Goal: Information Seeking & Learning: Learn about a topic

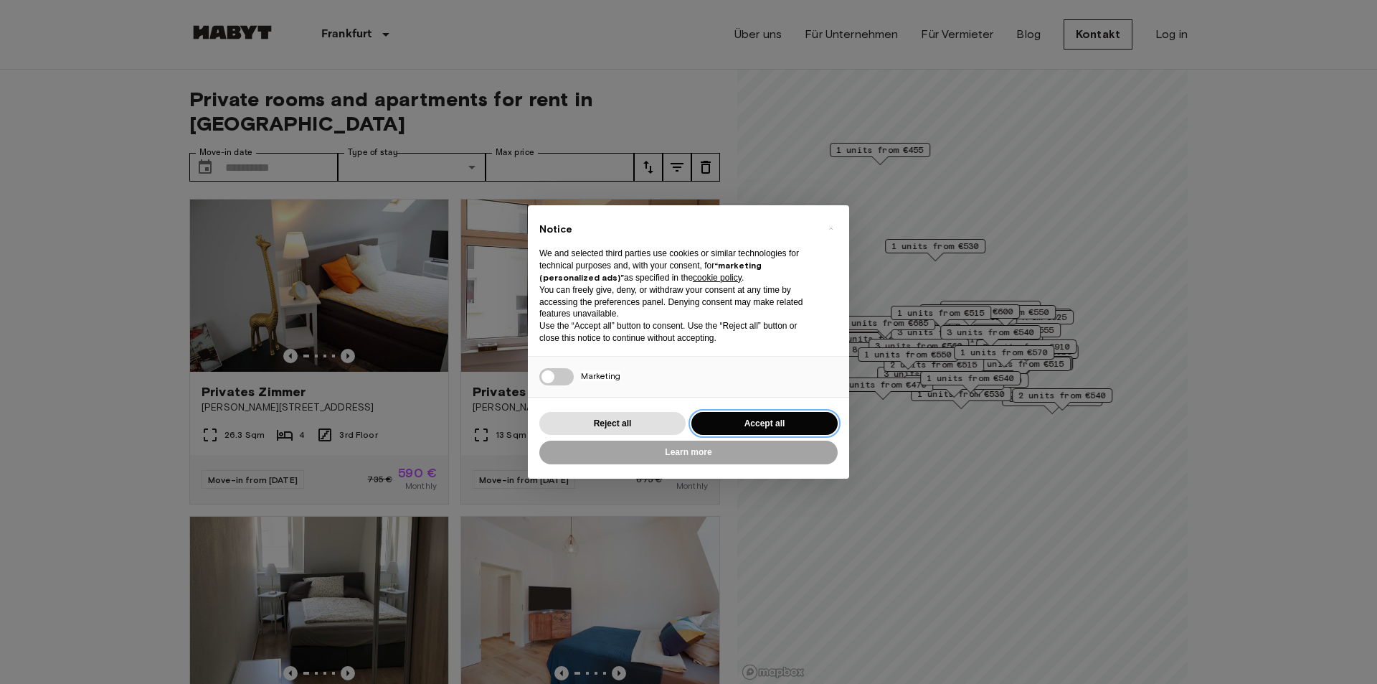
click at [722, 423] on button "Accept all" at bounding box center [765, 424] width 146 height 24
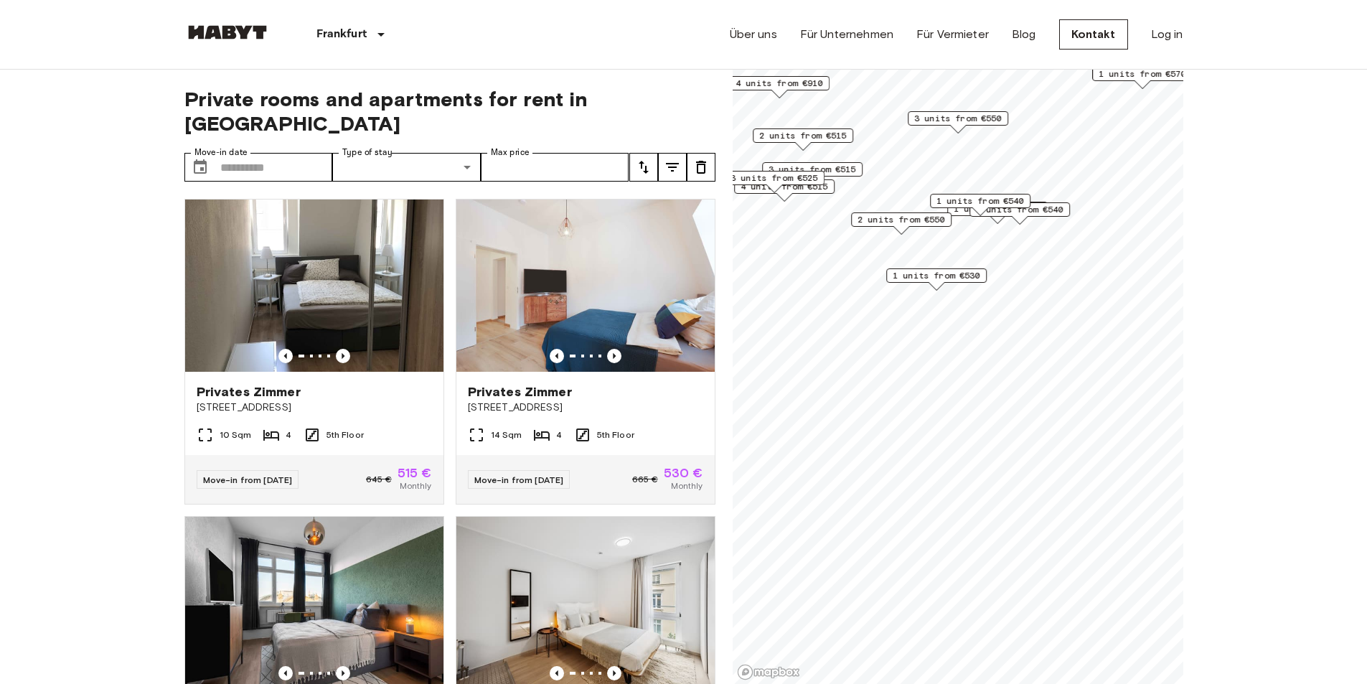
click at [948, 278] on span "1 units from €530" at bounding box center [936, 275] width 88 height 13
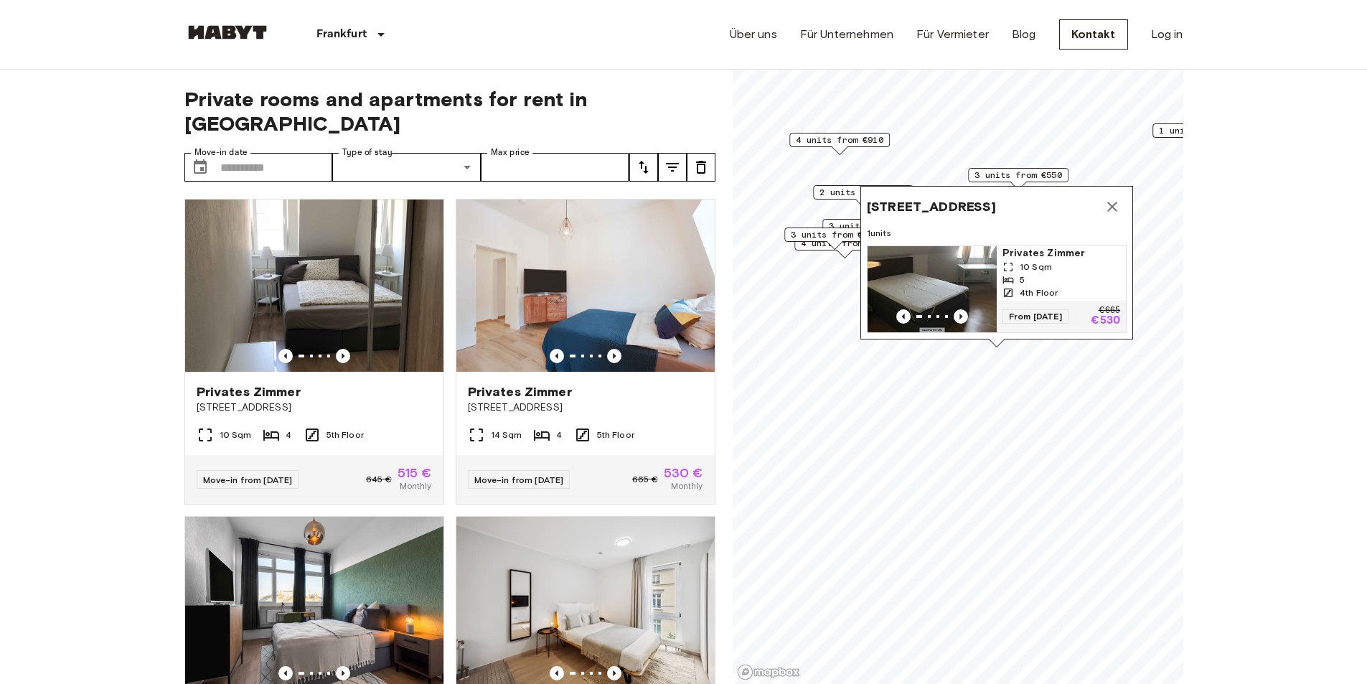
click at [1120, 198] on icon "Map marker" at bounding box center [1111, 206] width 17 height 17
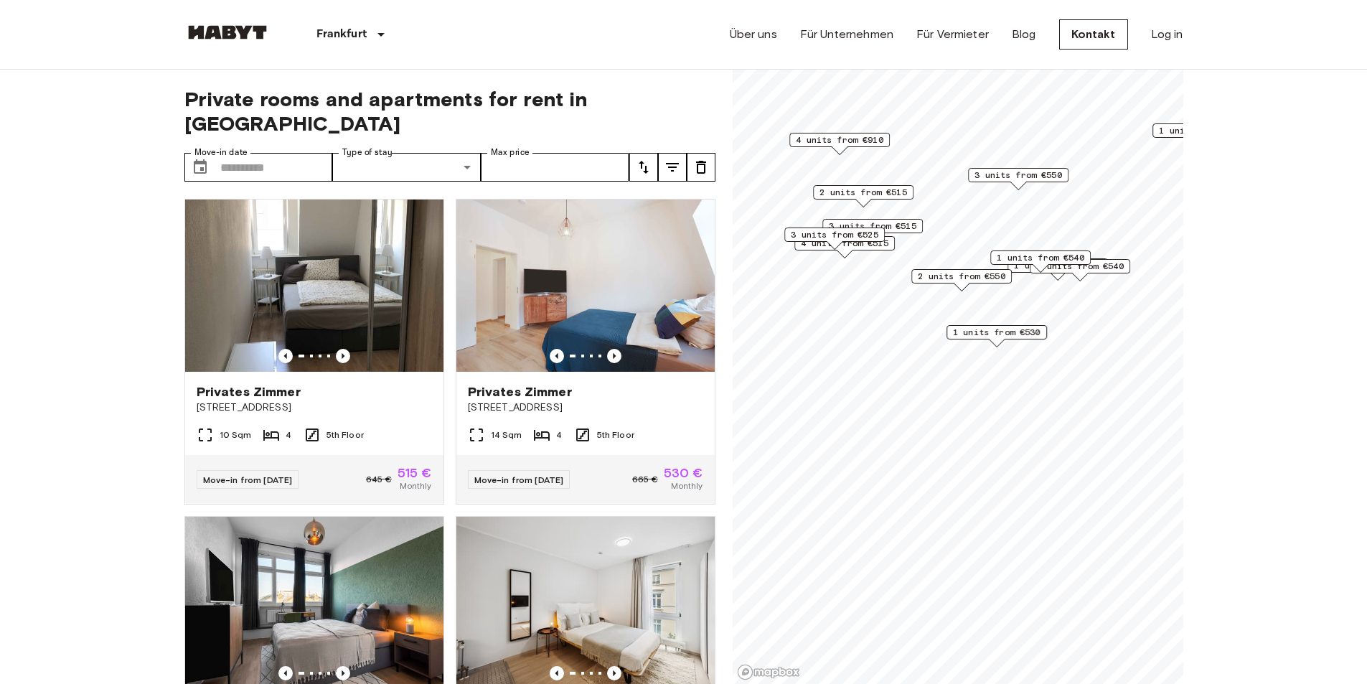
click at [963, 275] on span "2 units from €550" at bounding box center [962, 276] width 88 height 13
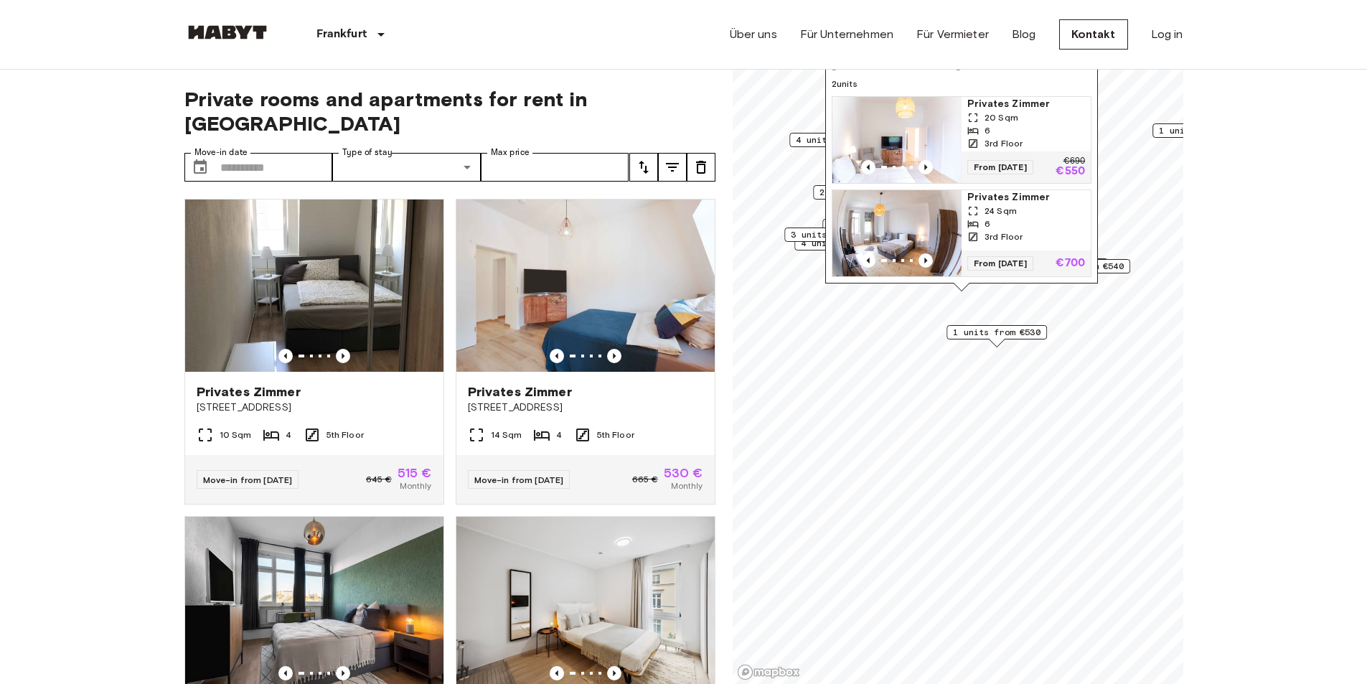
click at [996, 97] on span "Privates Zimmer" at bounding box center [1026, 104] width 118 height 14
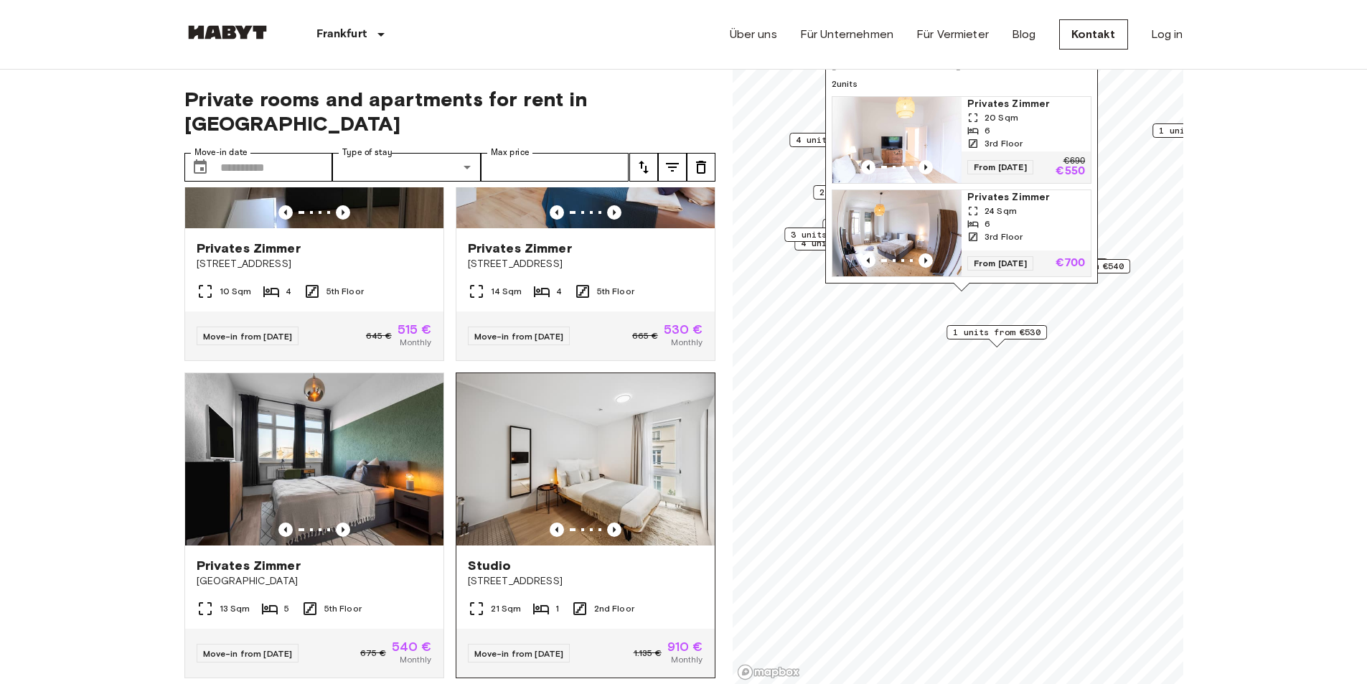
scroll to position [287, 0]
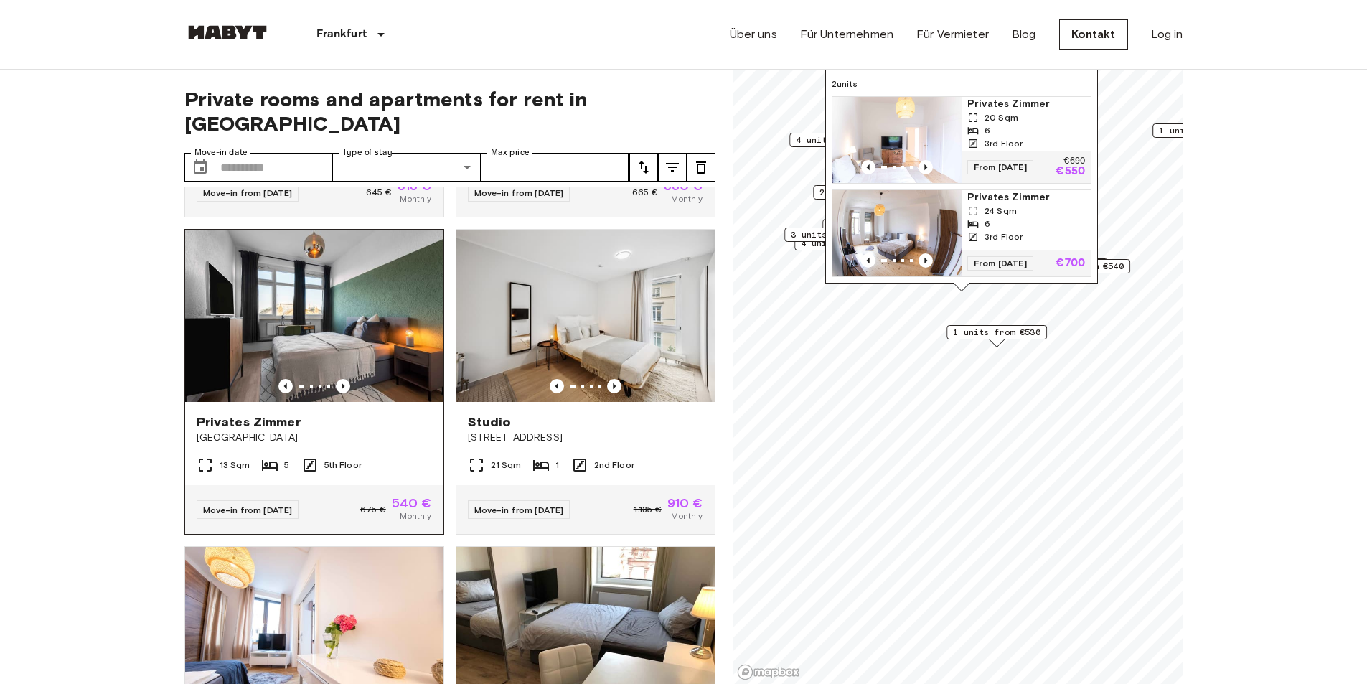
click at [332, 332] on img at bounding box center [314, 316] width 258 height 172
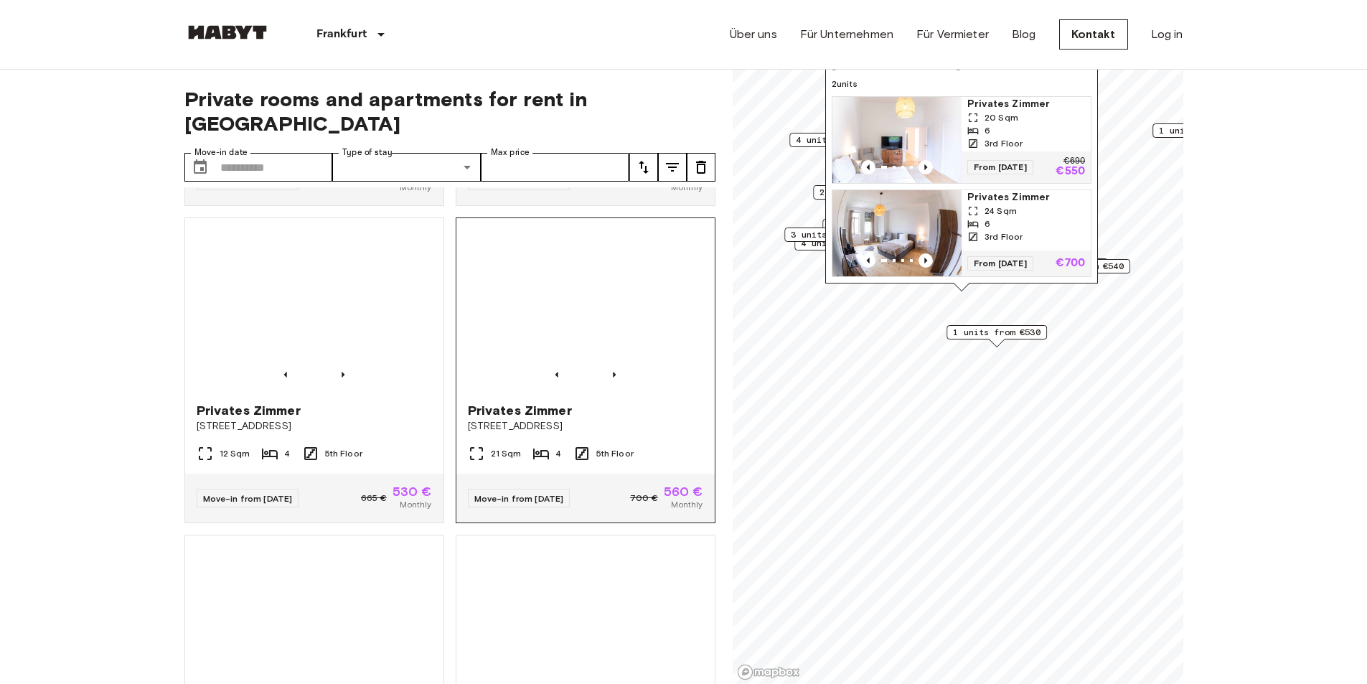
scroll to position [1076, 0]
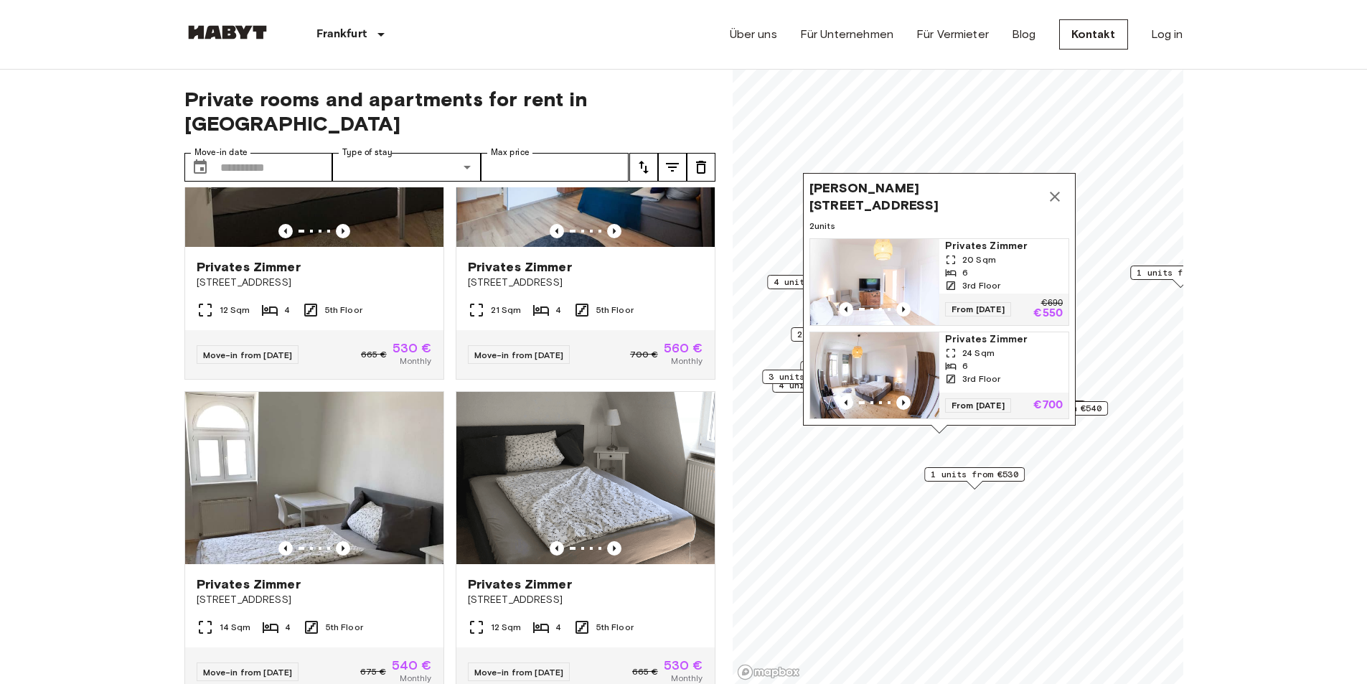
click at [1064, 182] on button "Map marker" at bounding box center [1054, 196] width 29 height 29
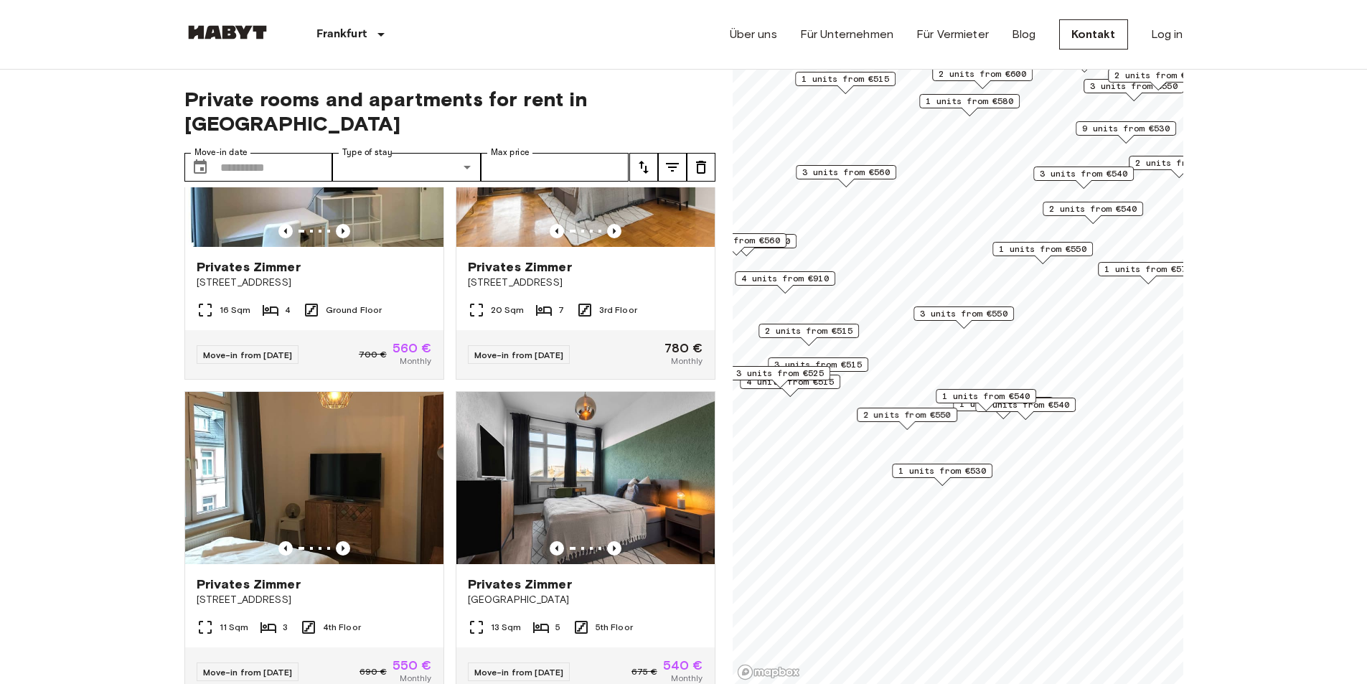
scroll to position [2373, 0]
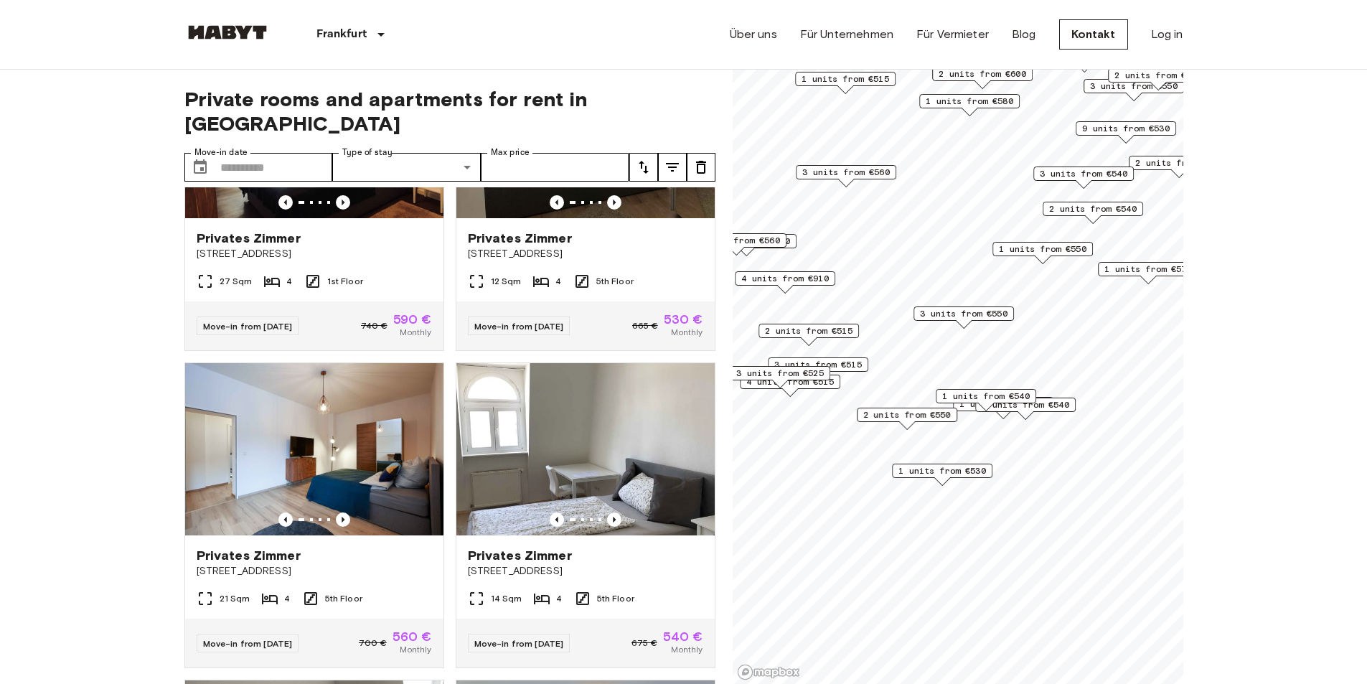
click at [1037, 406] on span "1 units from €540" at bounding box center [1025, 404] width 88 height 13
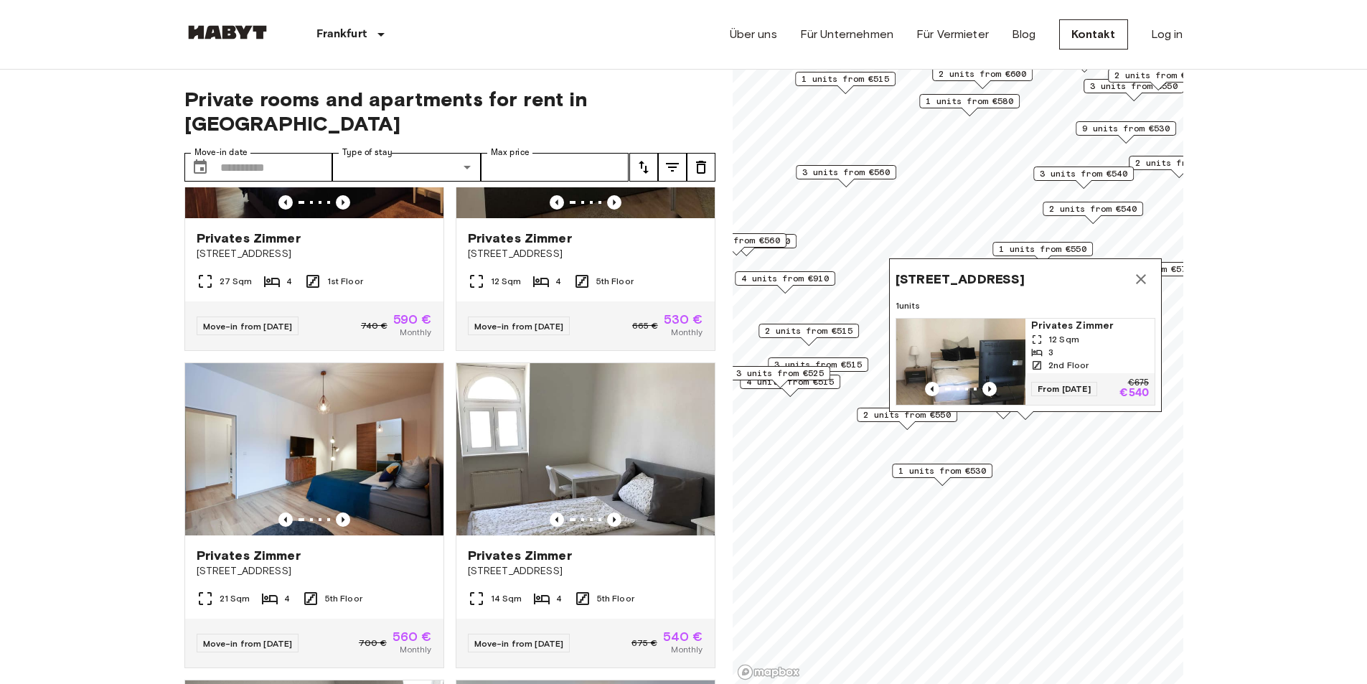
click at [1139, 270] on icon "Map marker" at bounding box center [1140, 278] width 17 height 17
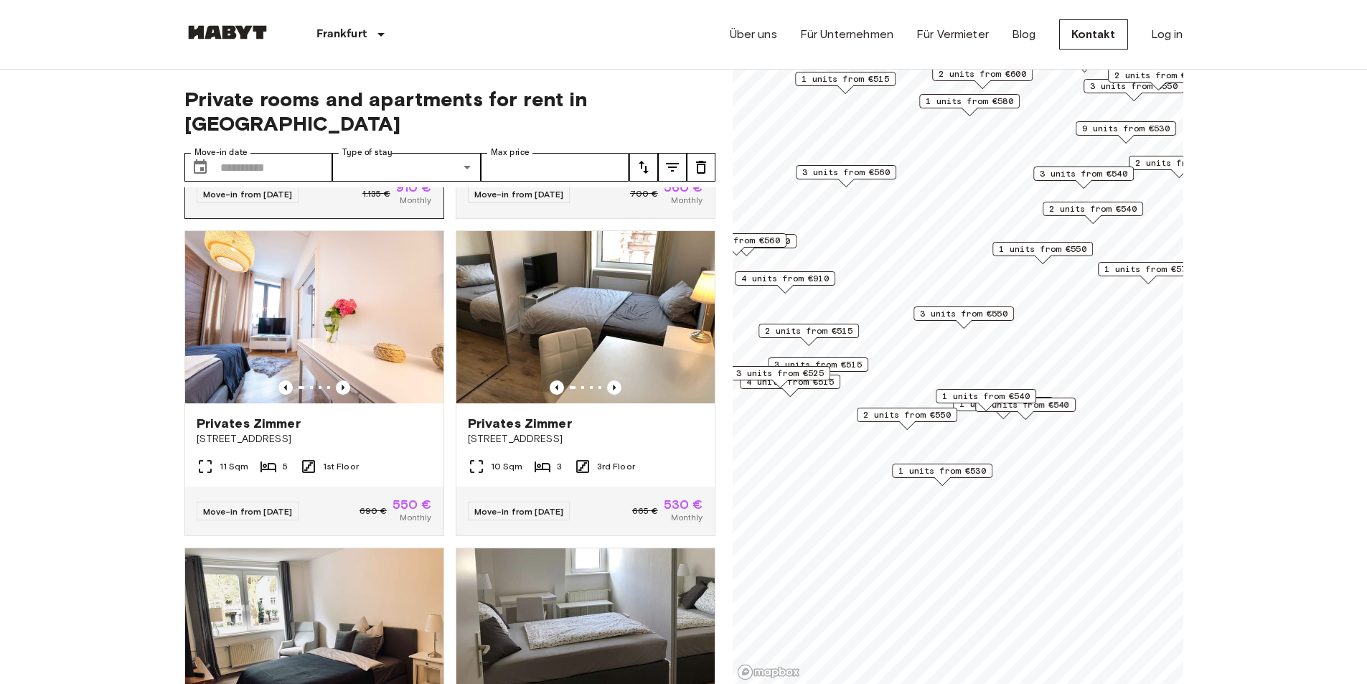
scroll to position [1799, 0]
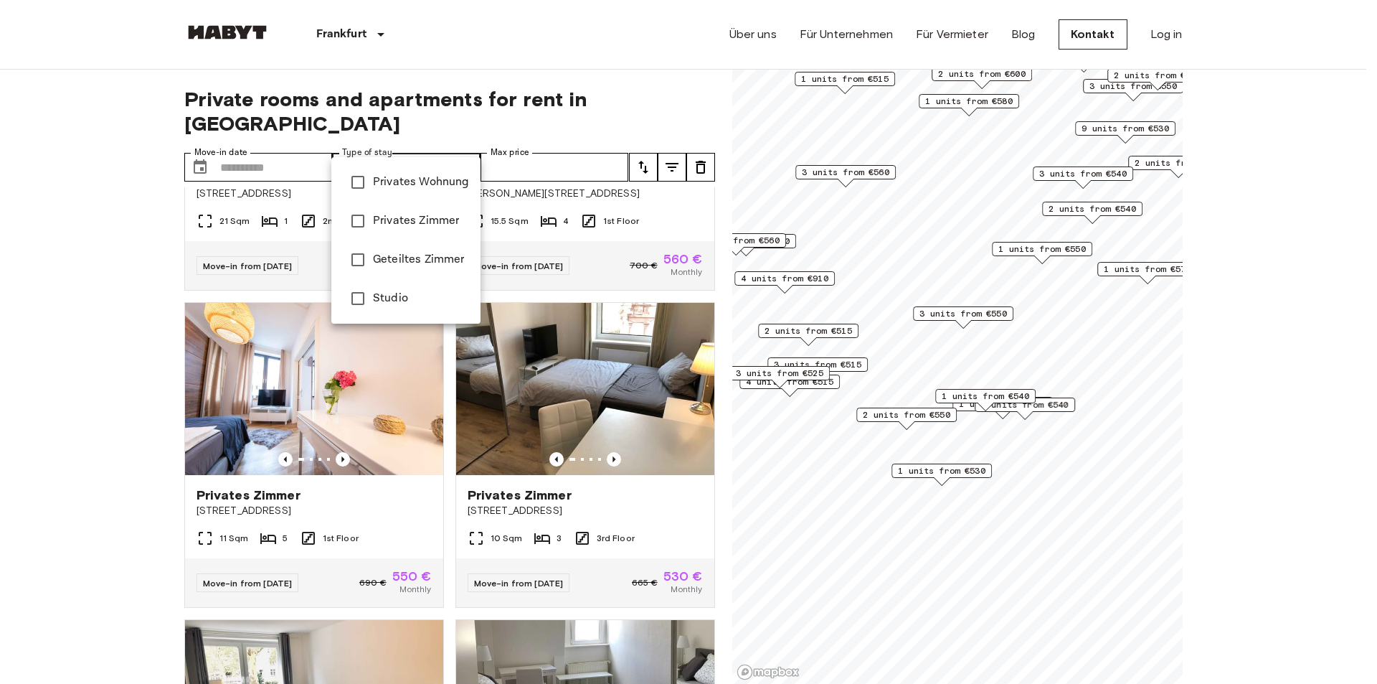
click at [389, 184] on span "Privates Wohnung" at bounding box center [421, 182] width 96 height 17
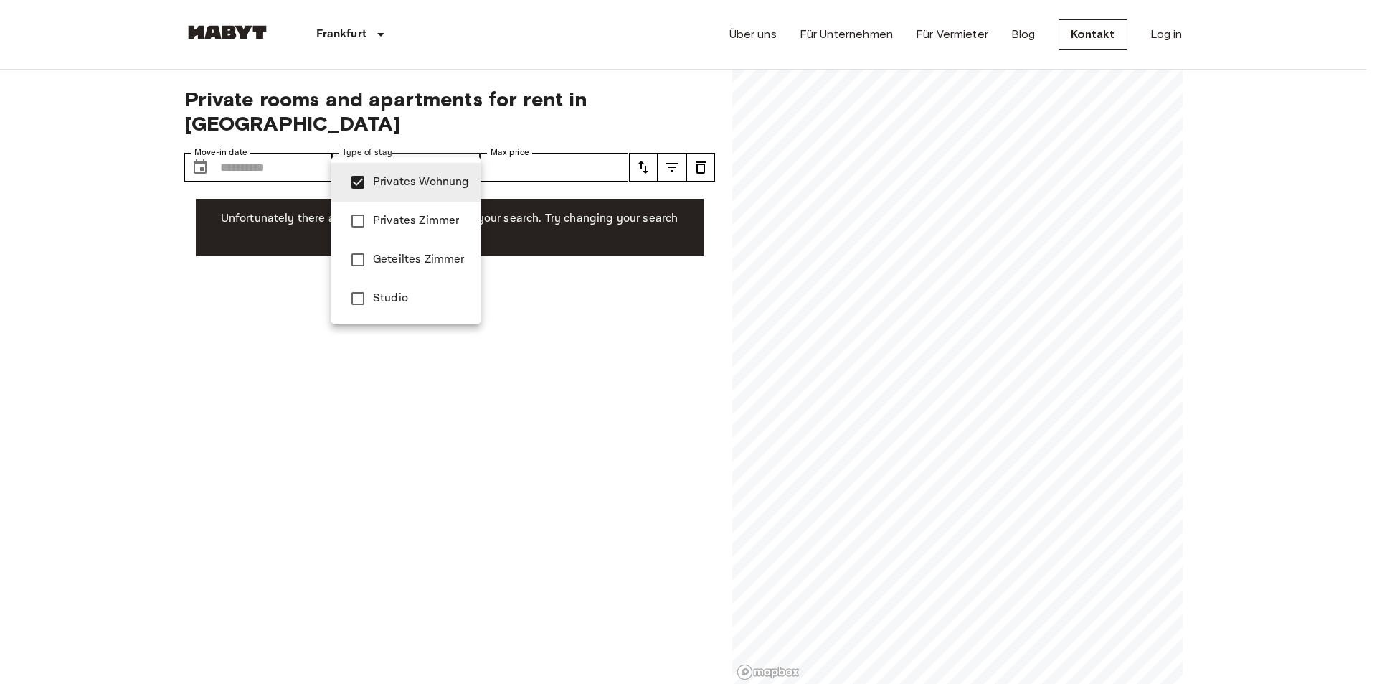
drag, startPoint x: 905, startPoint y: 476, endPoint x: 1041, endPoint y: 453, distance: 137.5
click at [1041, 453] on div at bounding box center [688, 342] width 1377 height 684
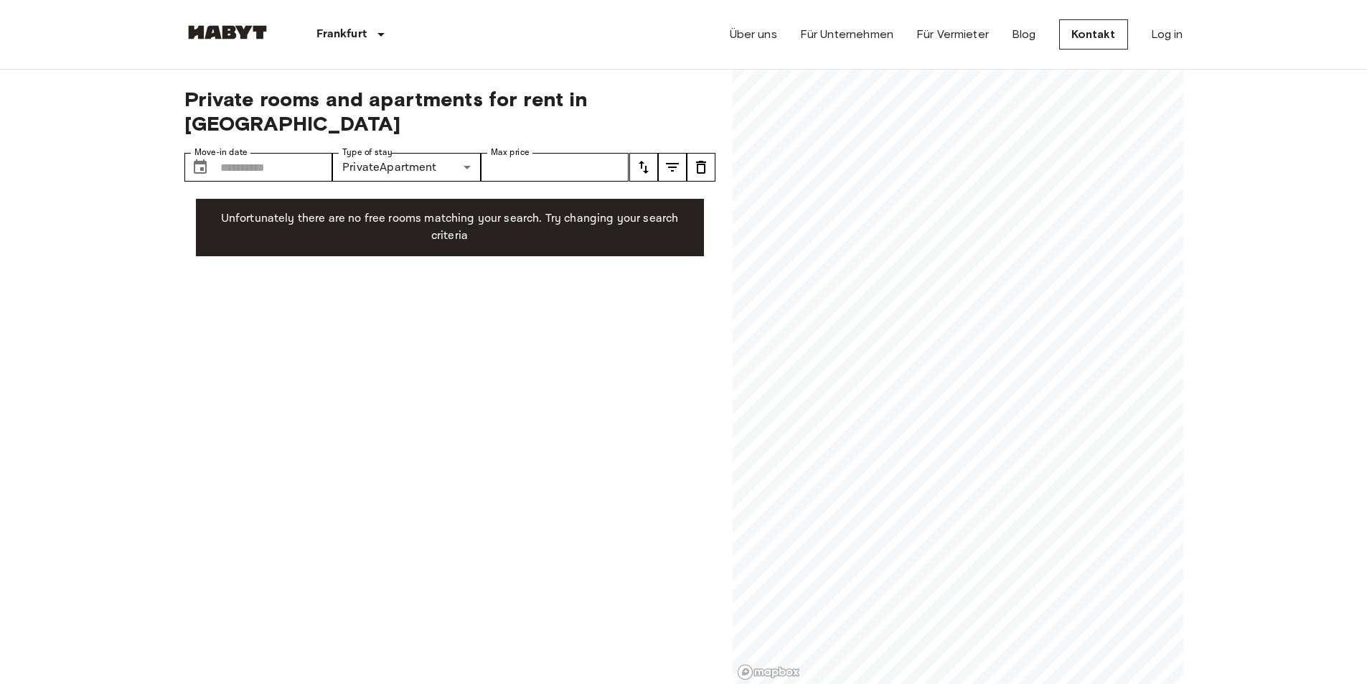
scroll to position [143, 0]
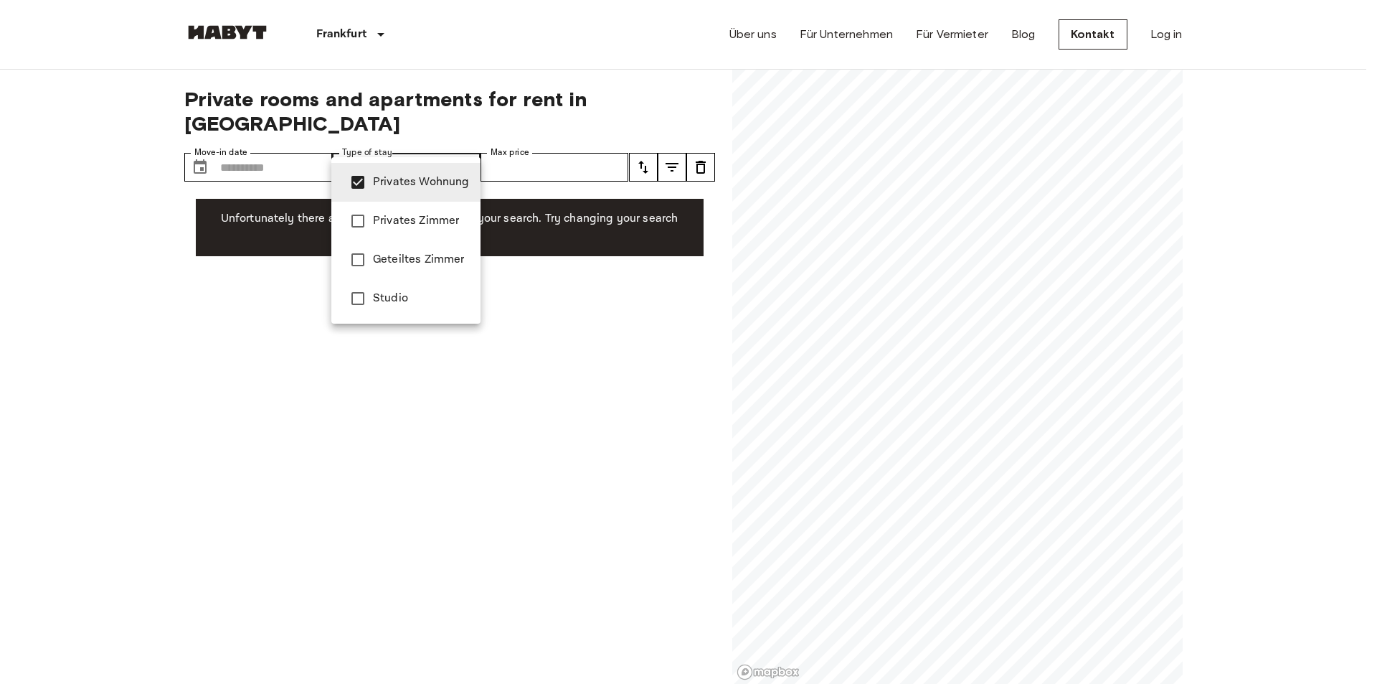
click at [410, 223] on span "Privates Zimmer" at bounding box center [421, 220] width 96 height 17
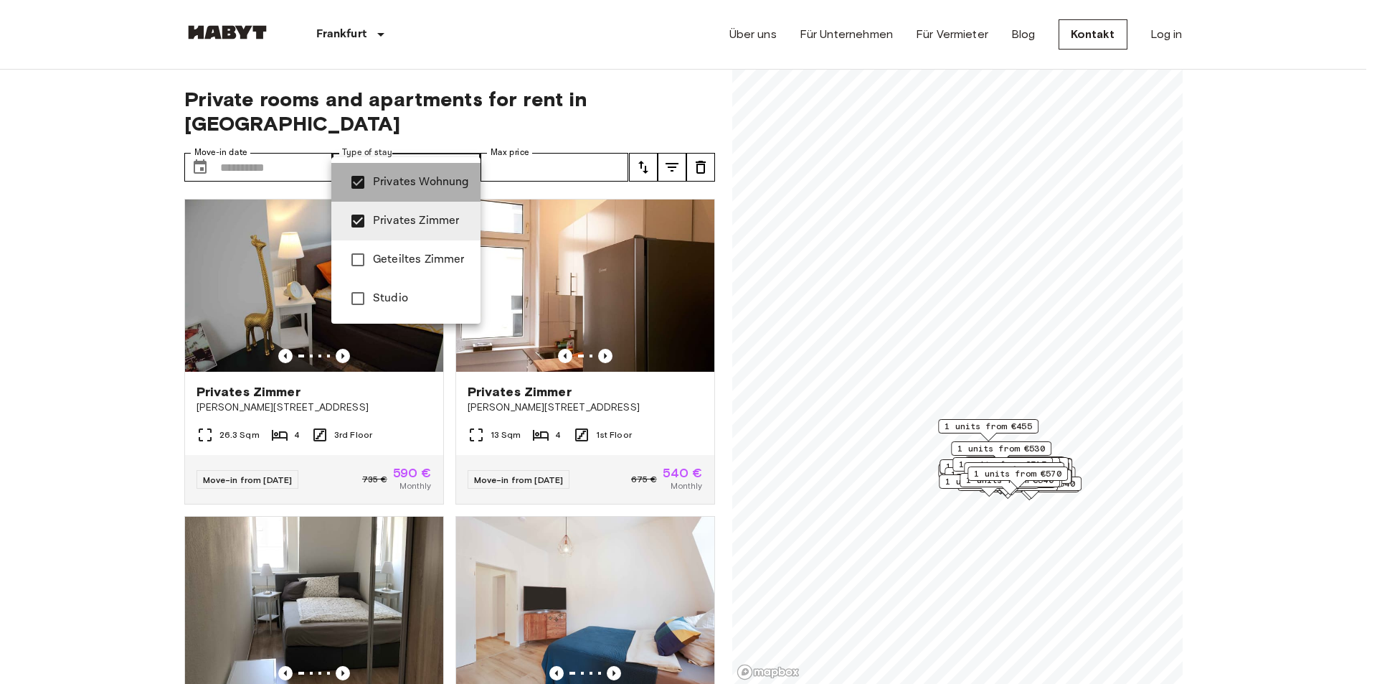
click at [433, 165] on li "Privates Wohnung" at bounding box center [405, 182] width 149 height 39
type input "**********"
click at [958, 522] on div at bounding box center [688, 342] width 1377 height 684
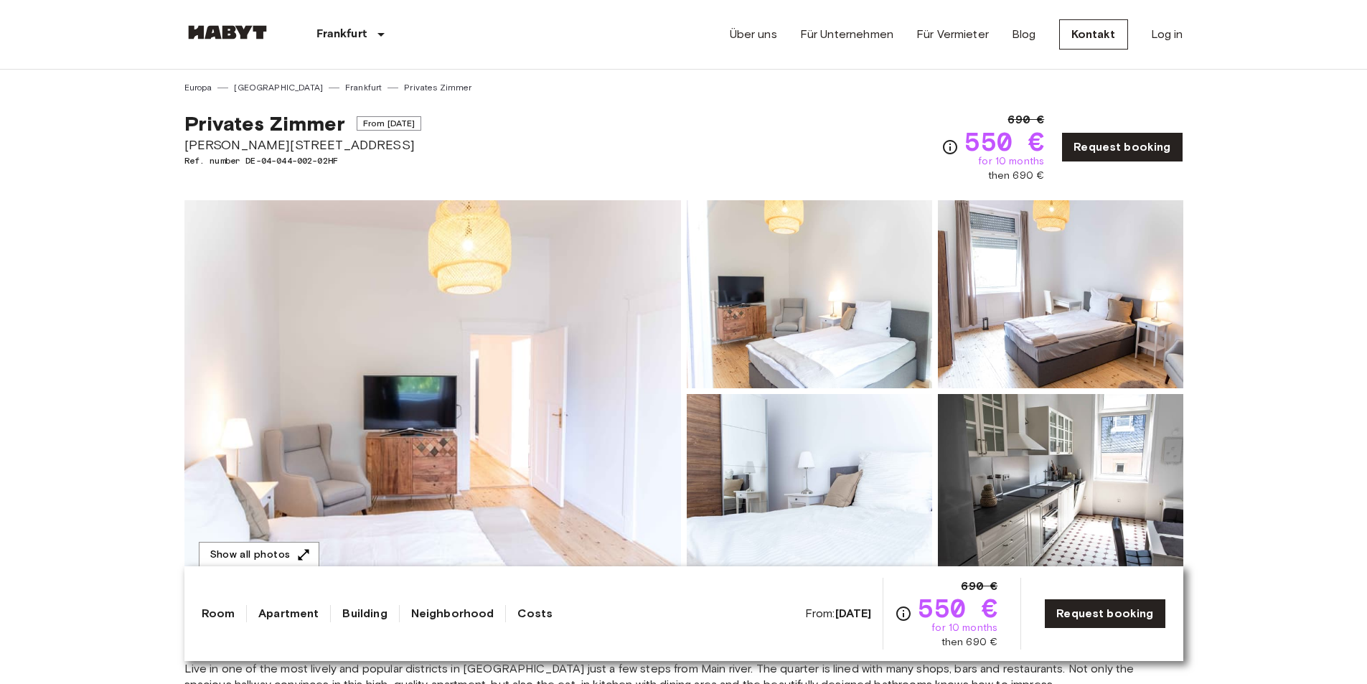
click at [451, 413] on img at bounding box center [432, 391] width 496 height 382
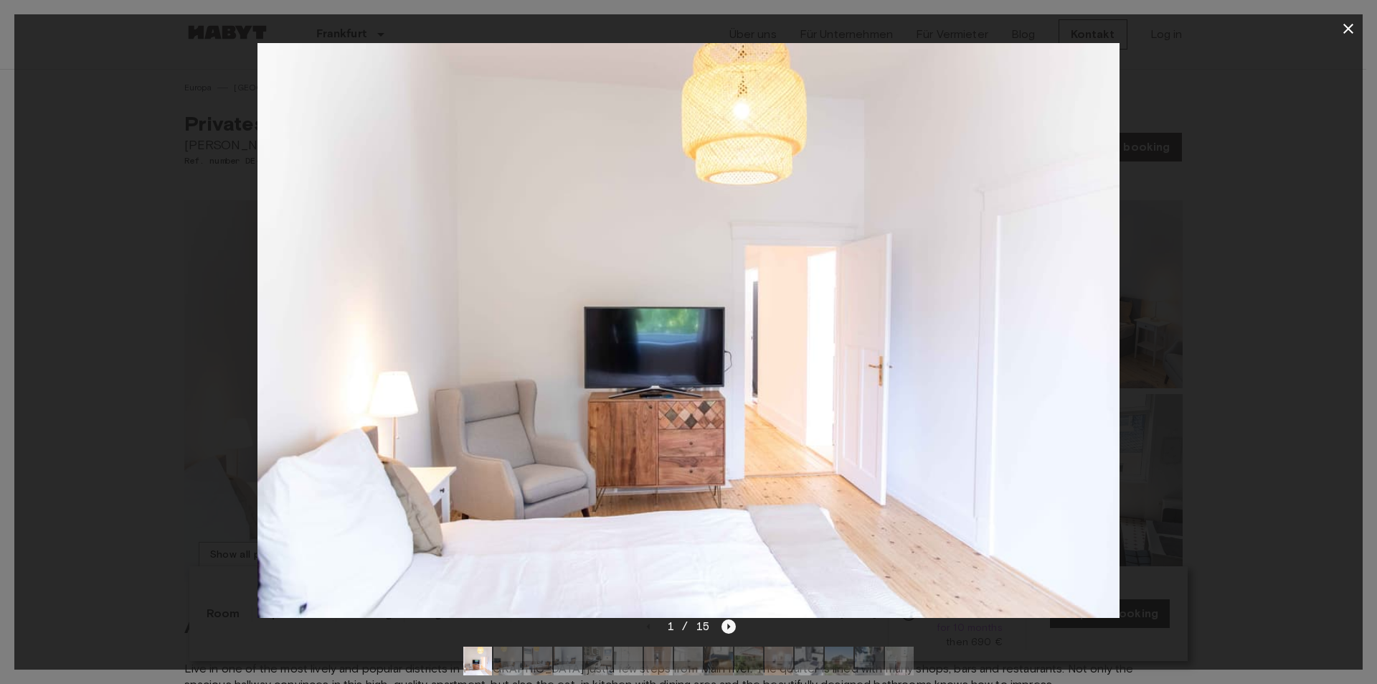
click at [727, 623] on icon "Next image" at bounding box center [729, 626] width 14 height 14
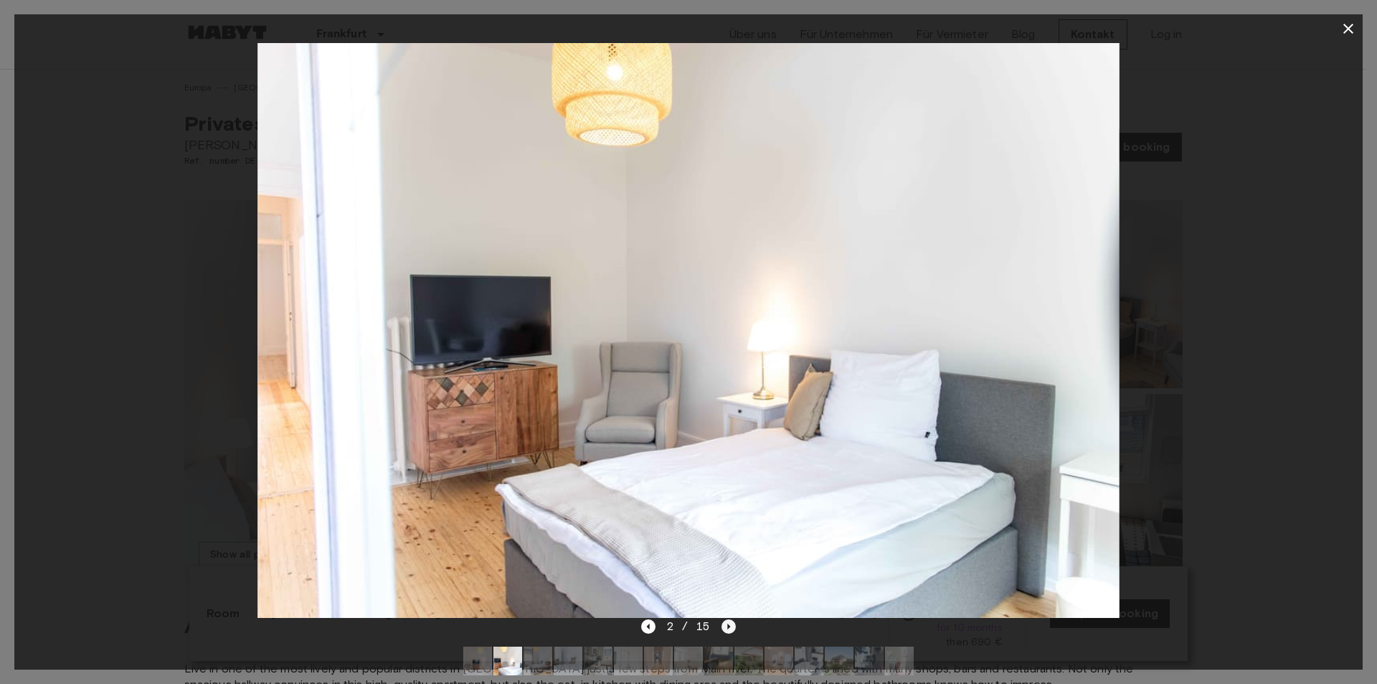
click at [727, 623] on icon "Next image" at bounding box center [729, 626] width 14 height 14
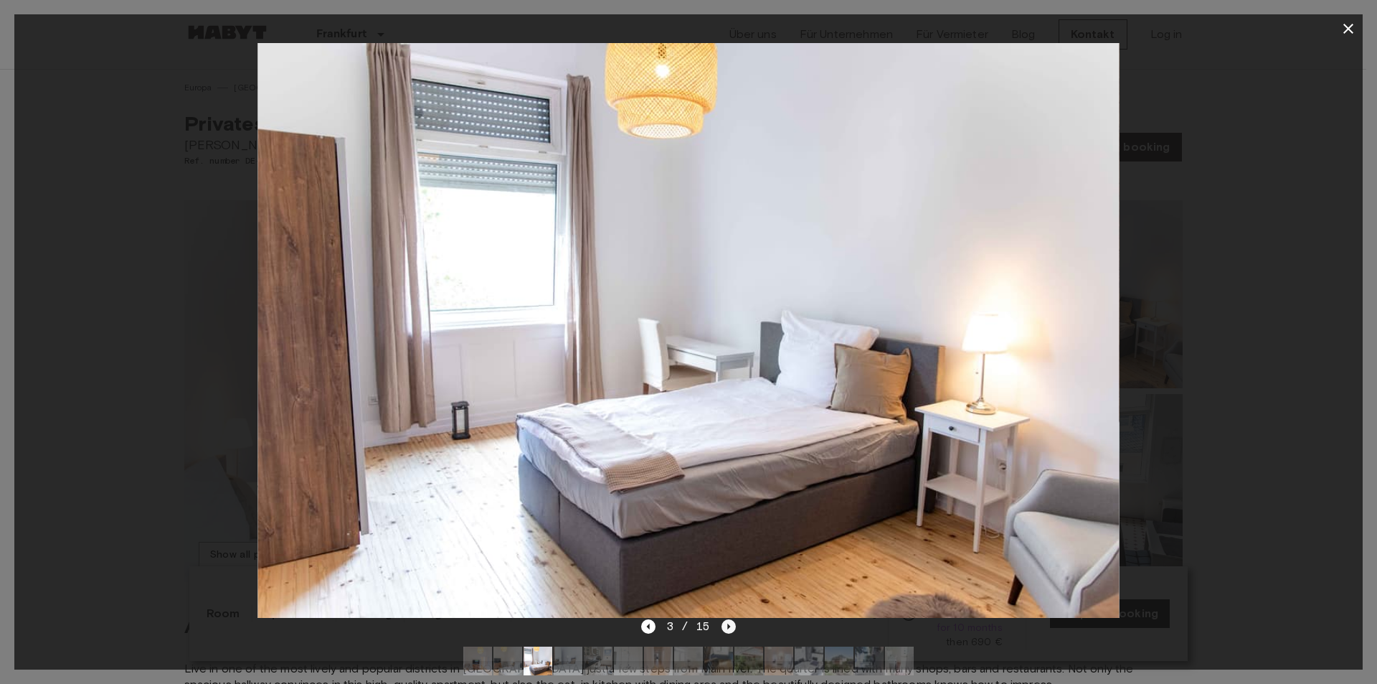
click at [727, 623] on icon "Next image" at bounding box center [729, 626] width 14 height 14
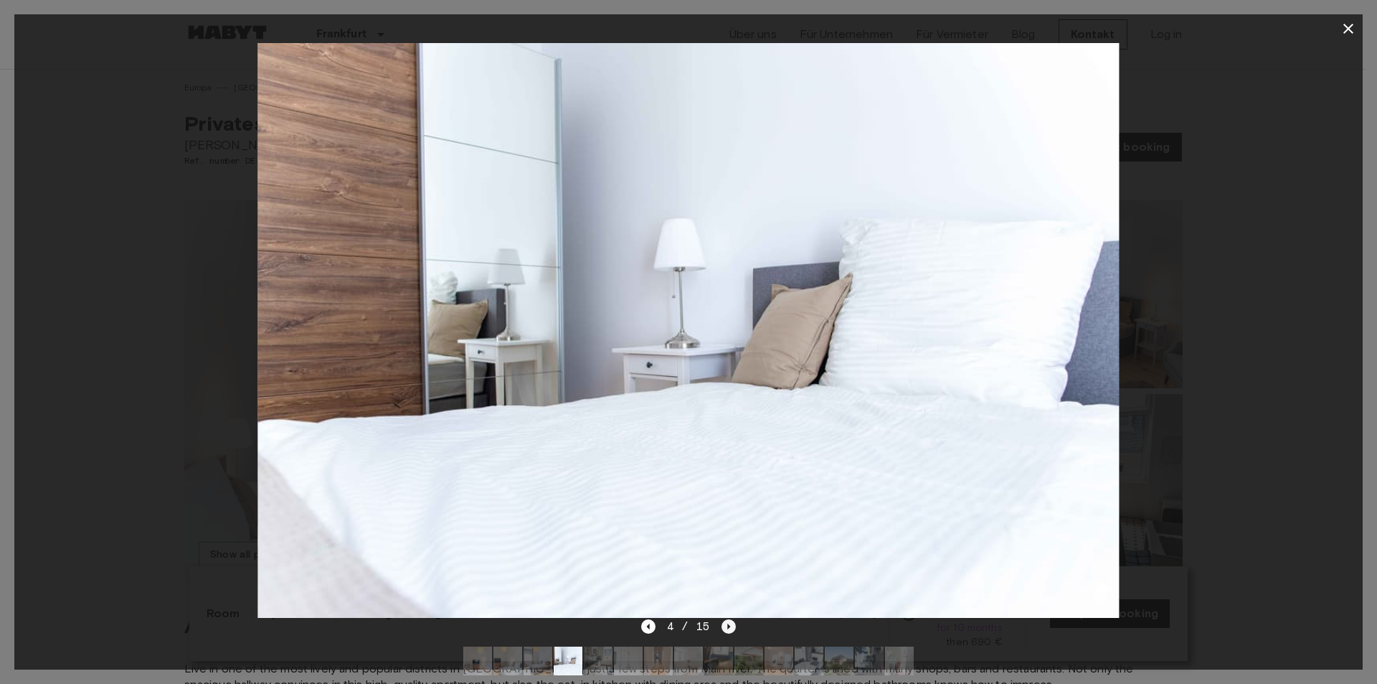
click at [726, 621] on icon "Next image" at bounding box center [729, 626] width 14 height 14
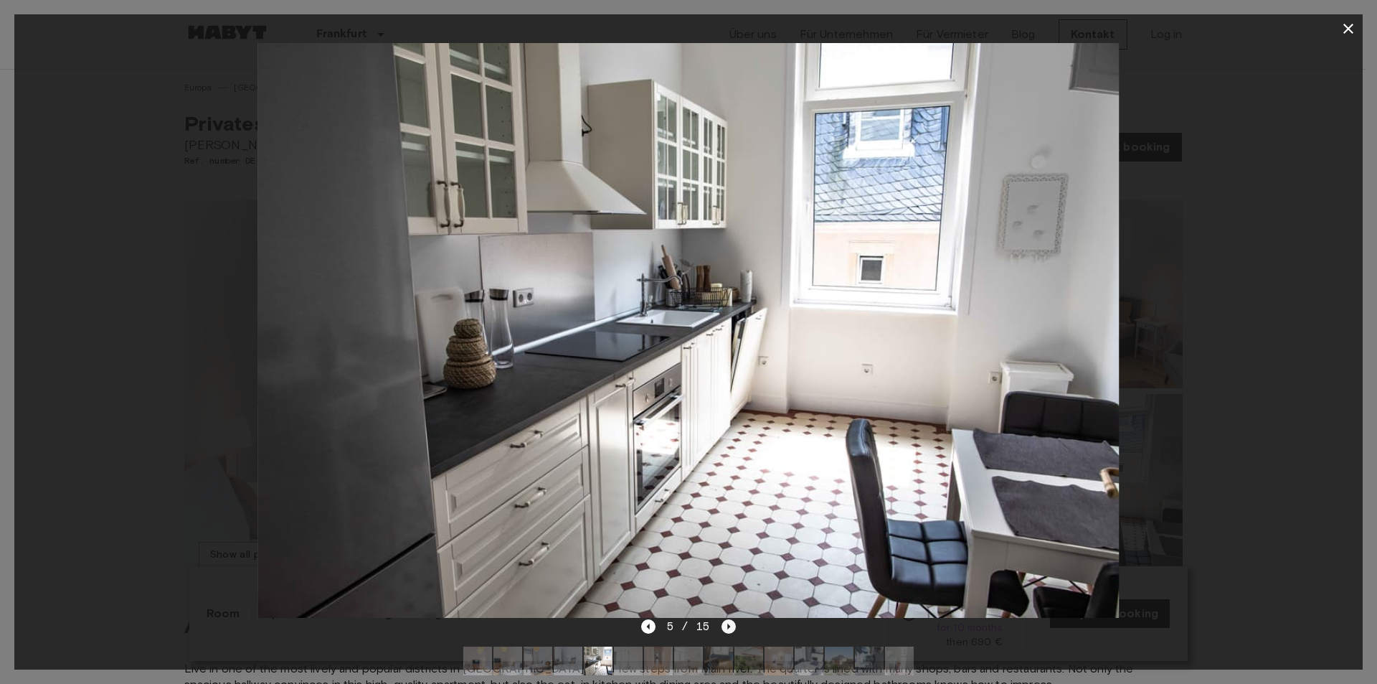
click at [726, 621] on icon "Next image" at bounding box center [729, 626] width 14 height 14
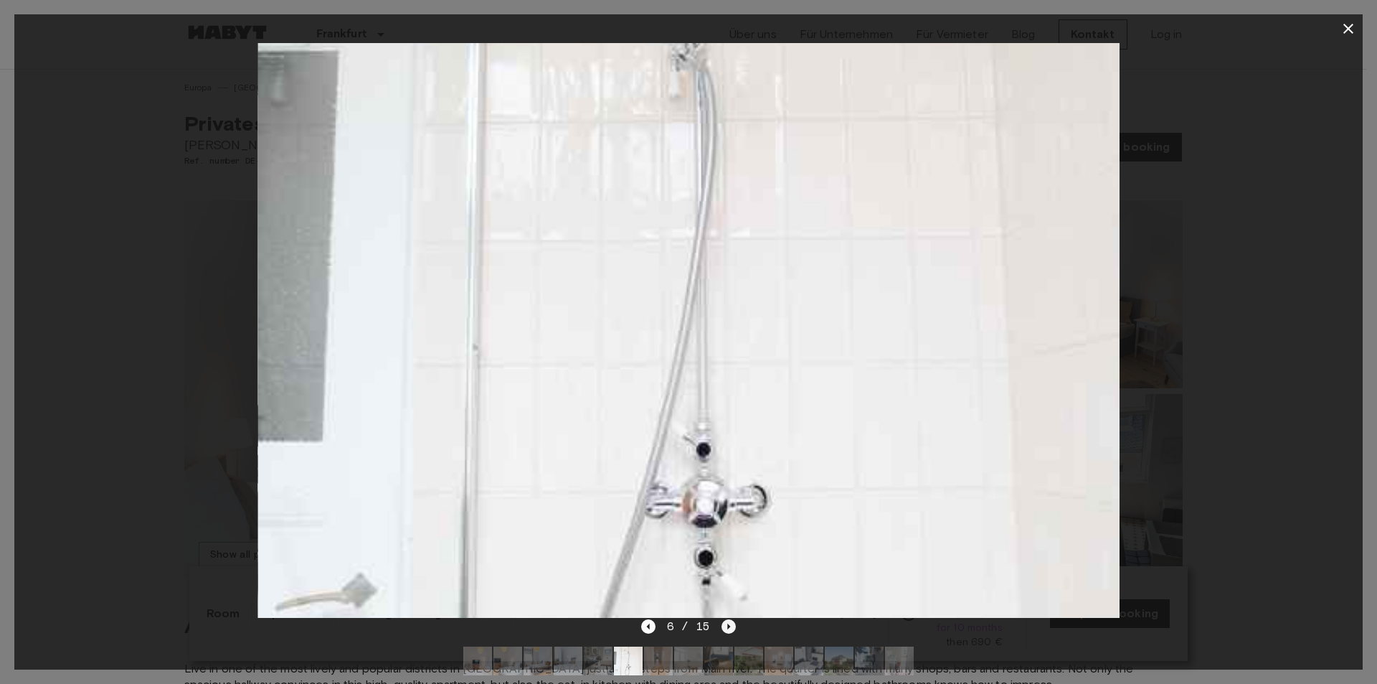
click at [726, 621] on icon "Next image" at bounding box center [729, 626] width 14 height 14
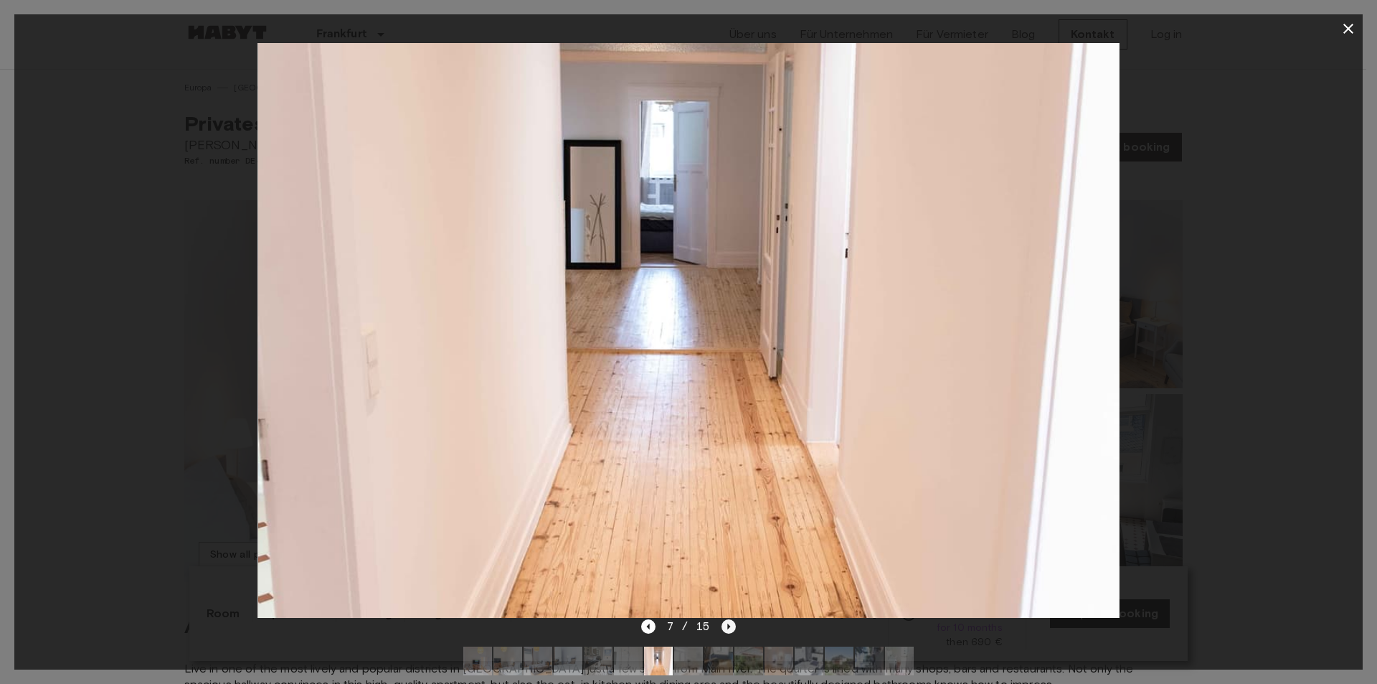
click at [726, 621] on icon "Next image" at bounding box center [729, 626] width 14 height 14
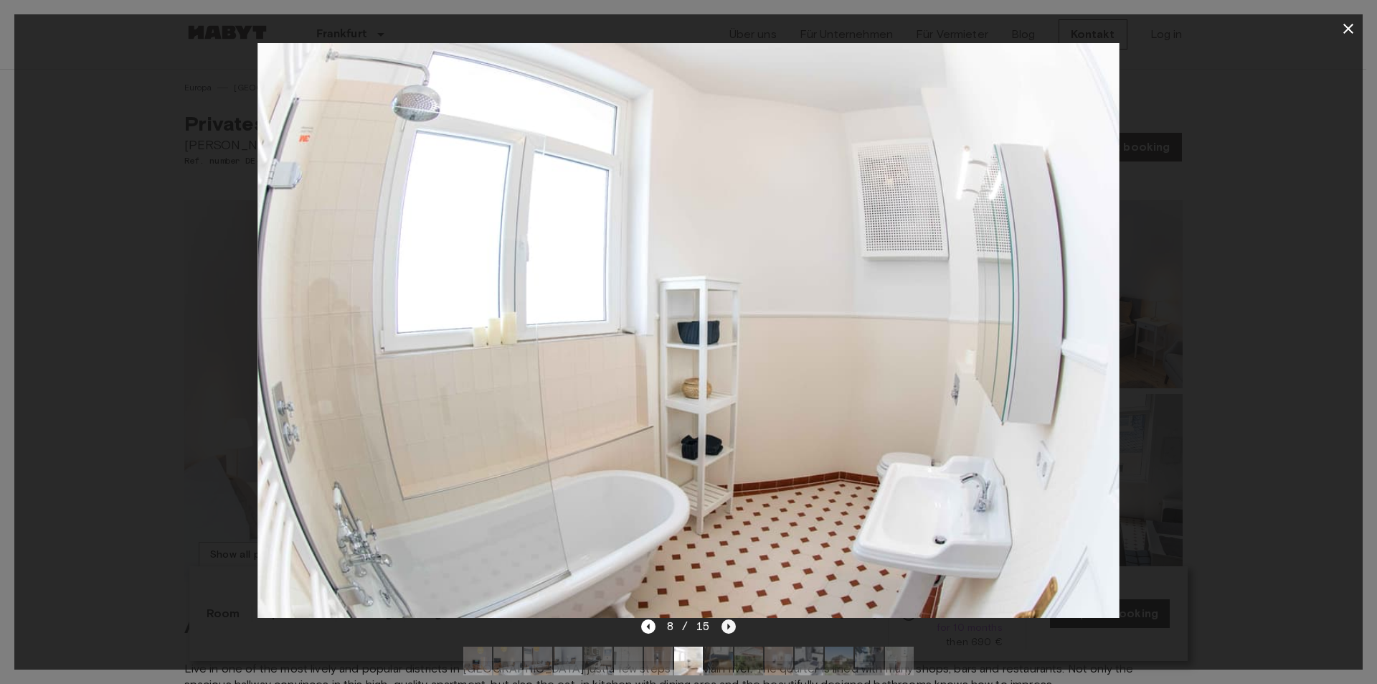
click at [726, 621] on icon "Next image" at bounding box center [729, 626] width 14 height 14
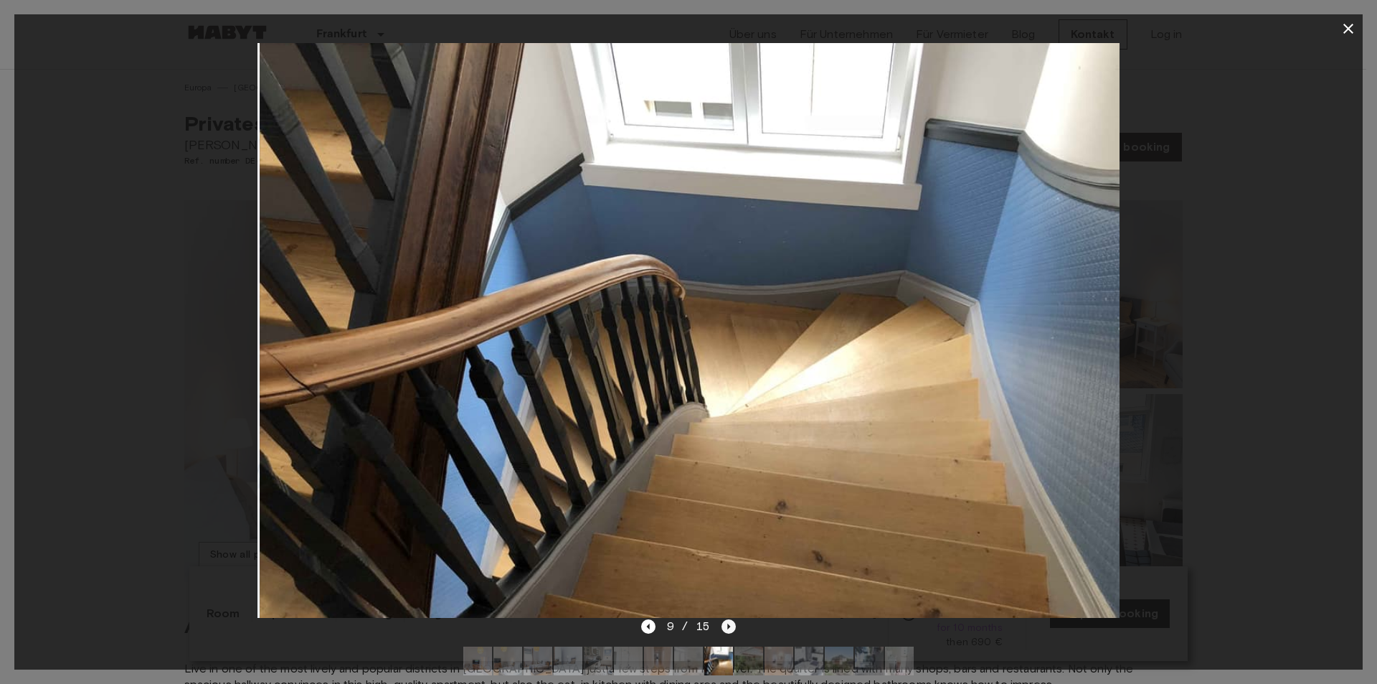
click at [726, 621] on icon "Next image" at bounding box center [729, 626] width 14 height 14
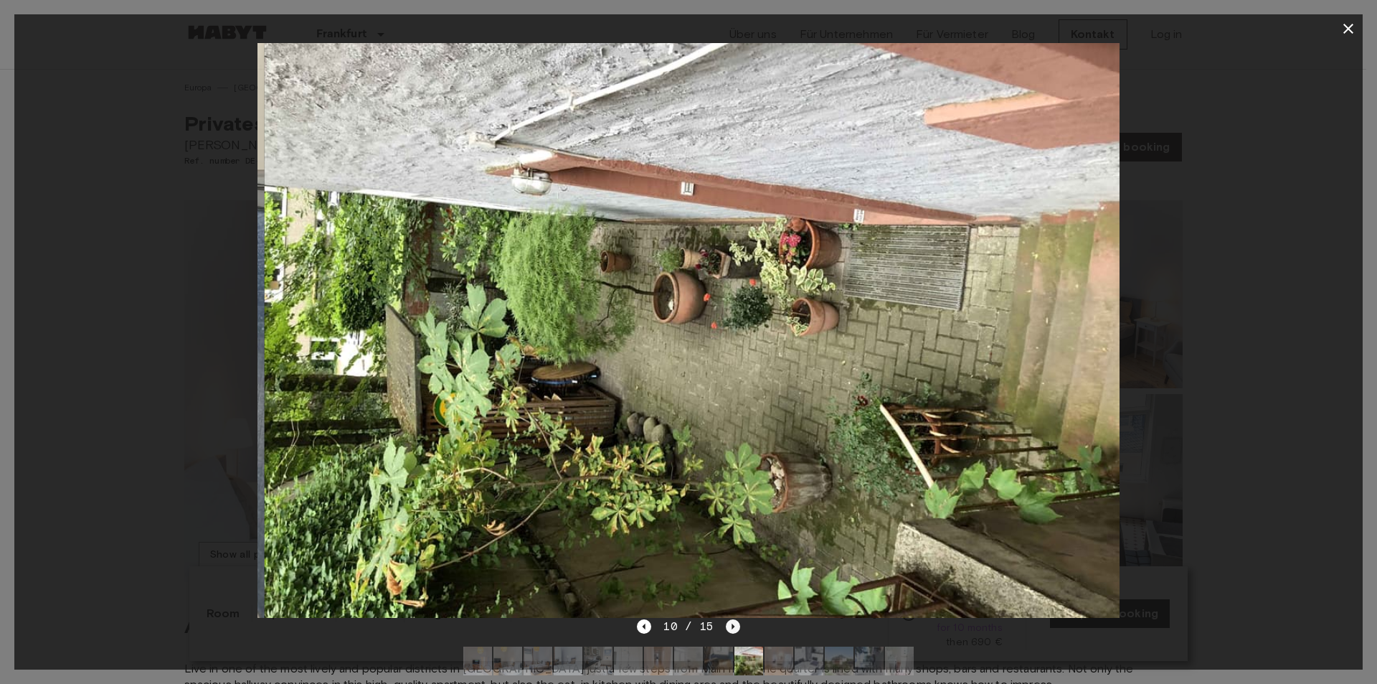
click at [726, 621] on icon "Next image" at bounding box center [733, 626] width 14 height 14
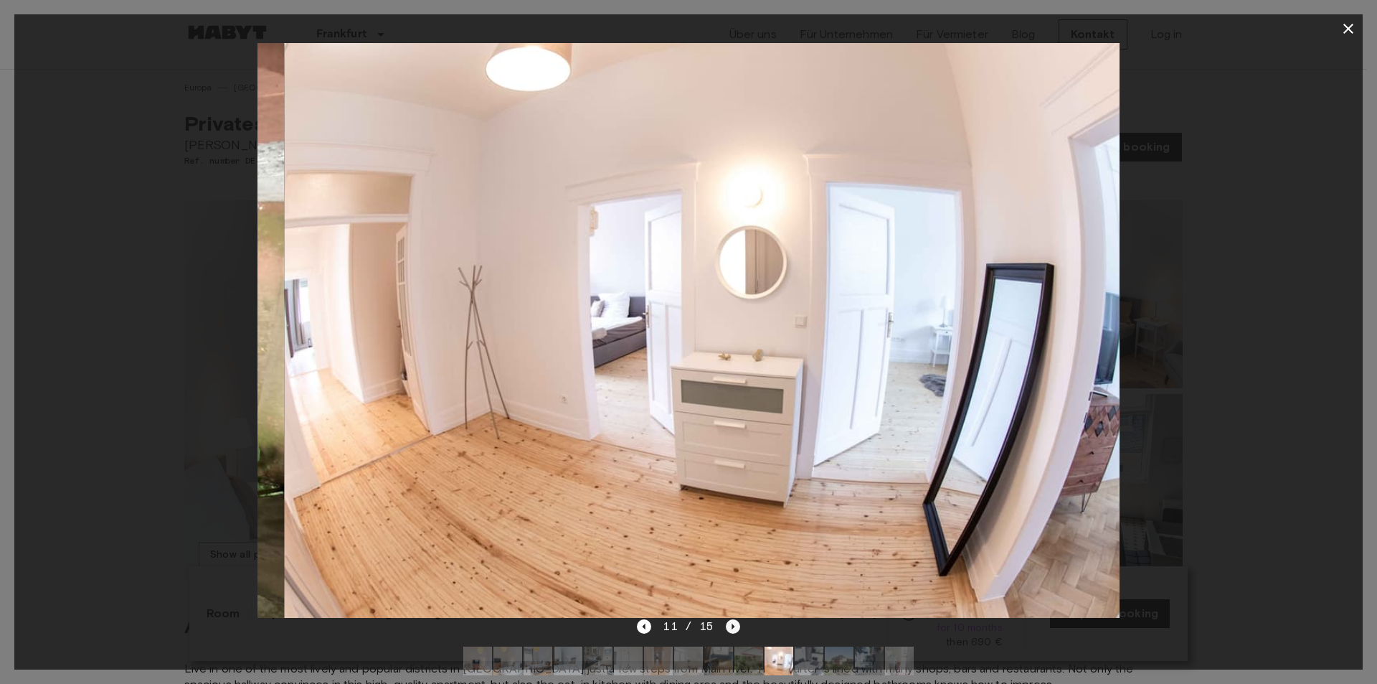
click at [726, 621] on icon "Next image" at bounding box center [733, 626] width 14 height 14
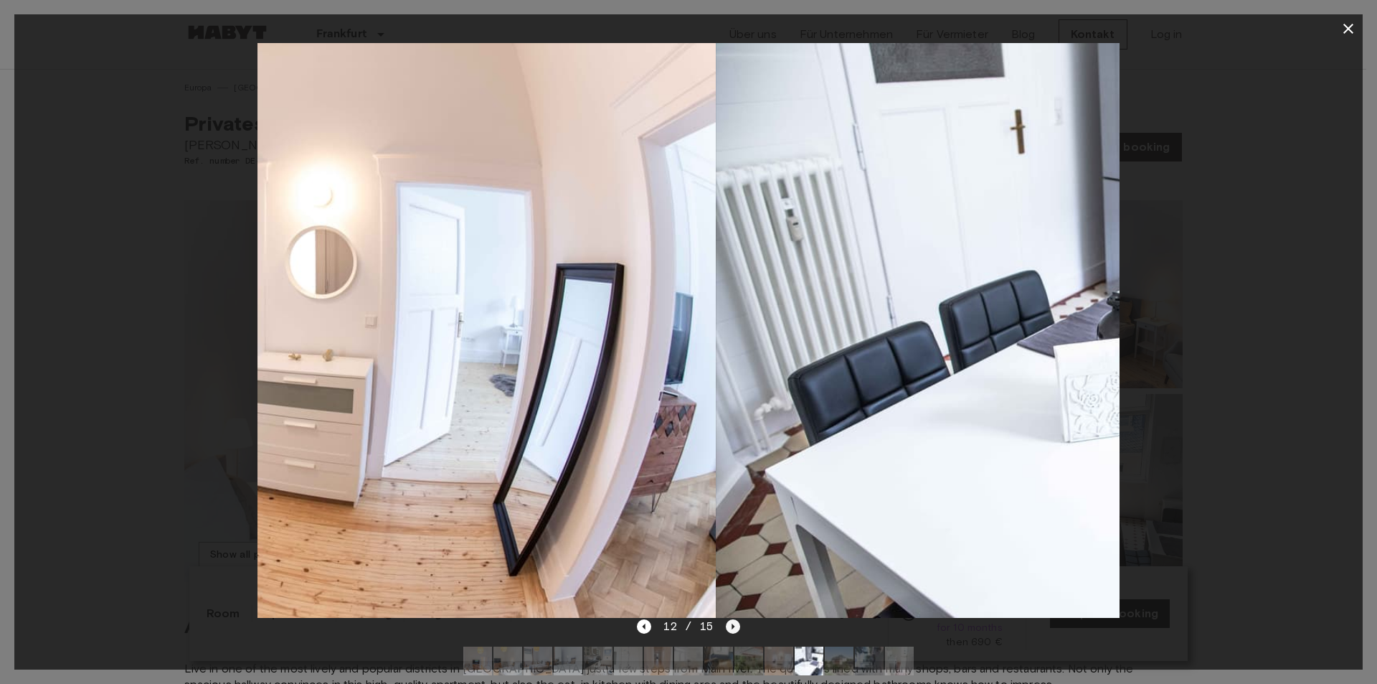
click at [726, 621] on icon "Next image" at bounding box center [733, 626] width 14 height 14
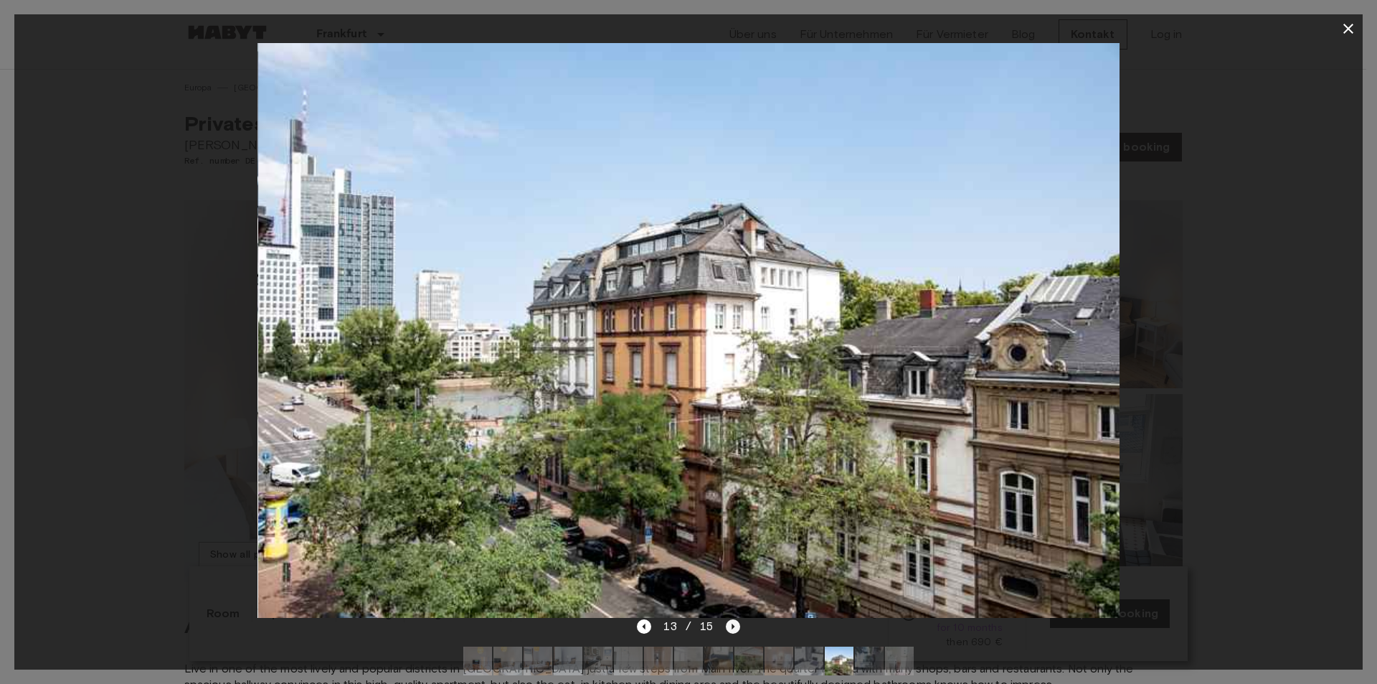
click at [726, 621] on icon "Next image" at bounding box center [733, 626] width 14 height 14
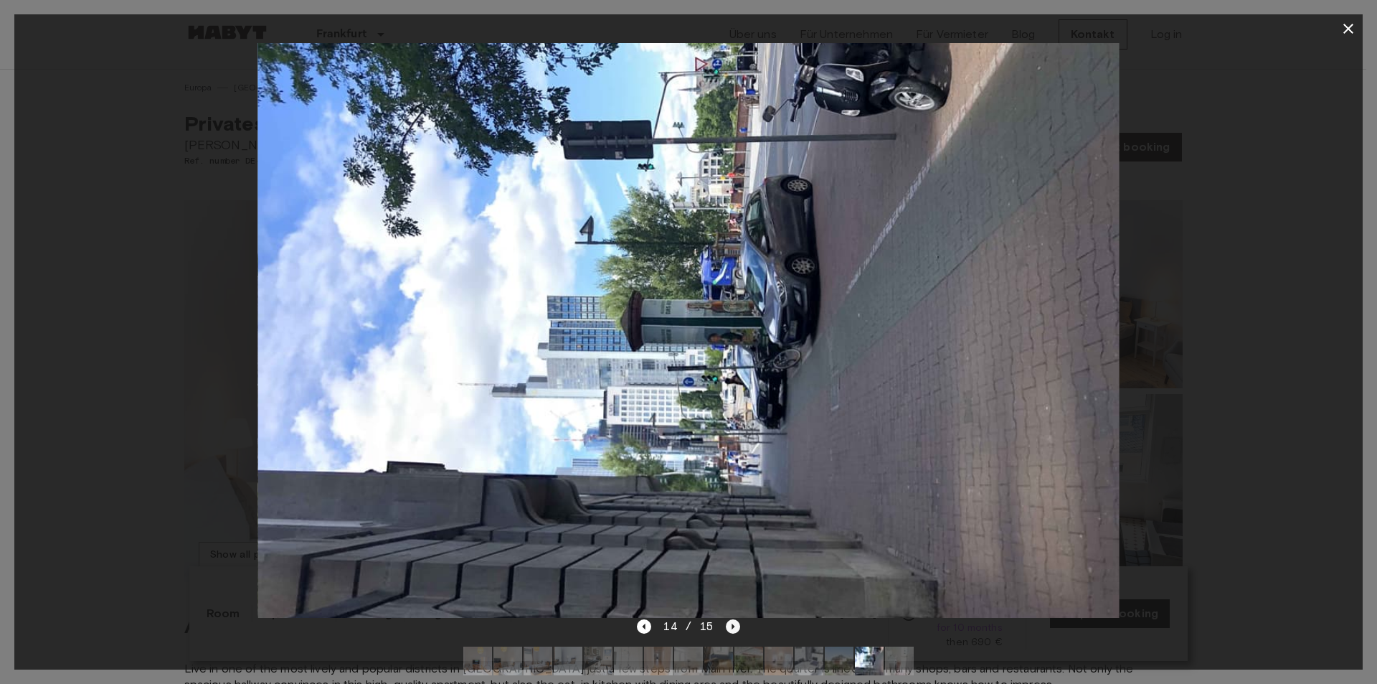
click at [733, 624] on icon "Next image" at bounding box center [733, 626] width 14 height 14
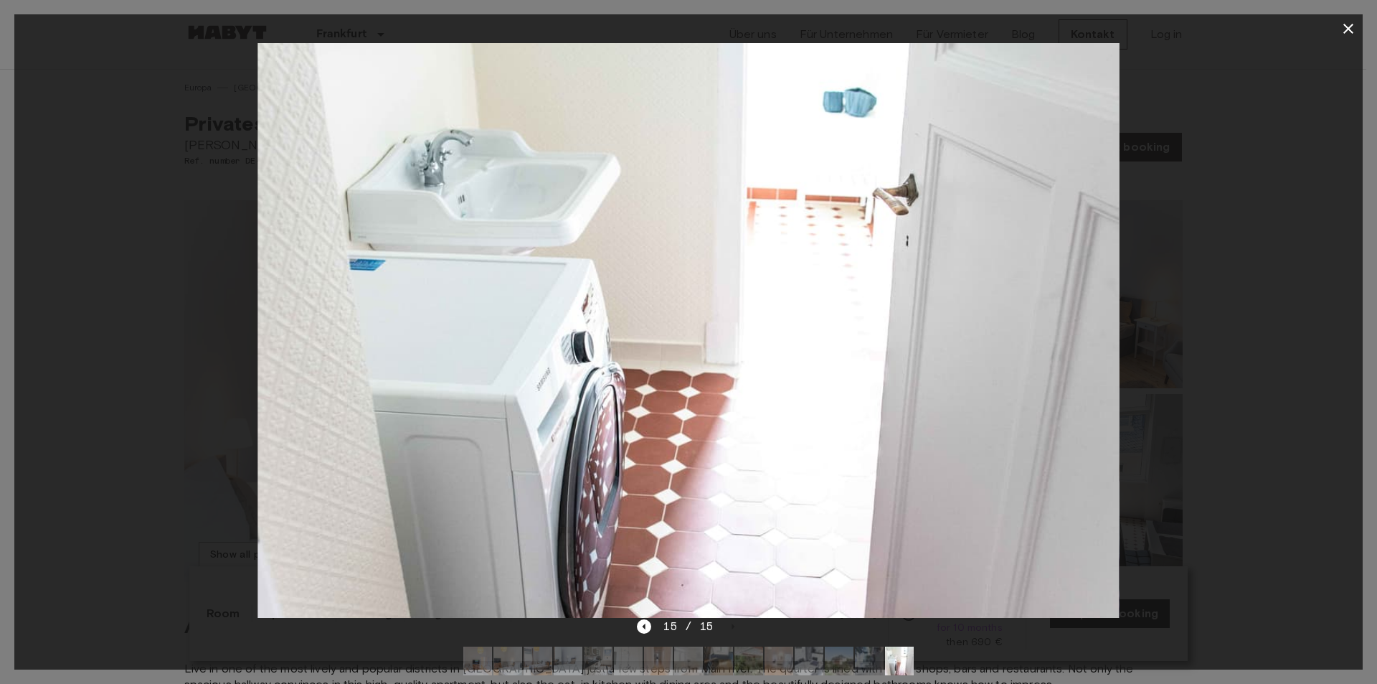
click at [1356, 29] on icon "button" at bounding box center [1348, 28] width 17 height 17
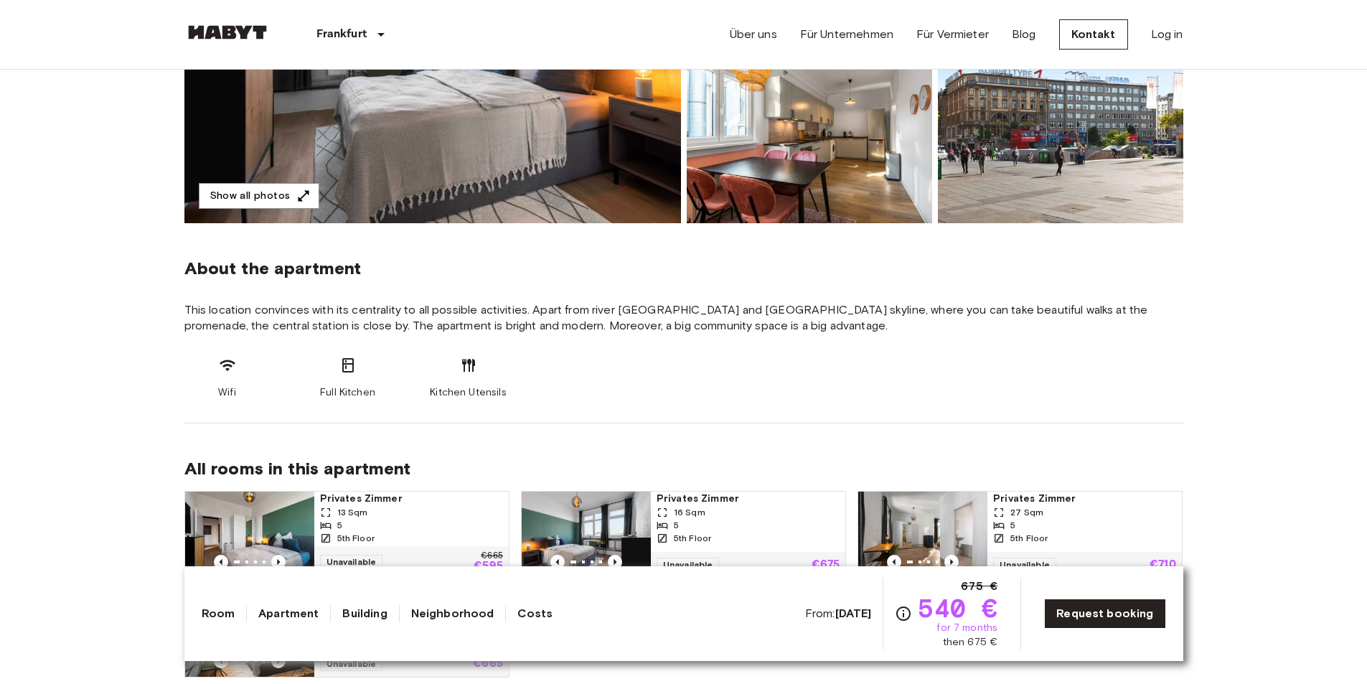
scroll to position [502, 0]
